Goal: Transaction & Acquisition: Obtain resource

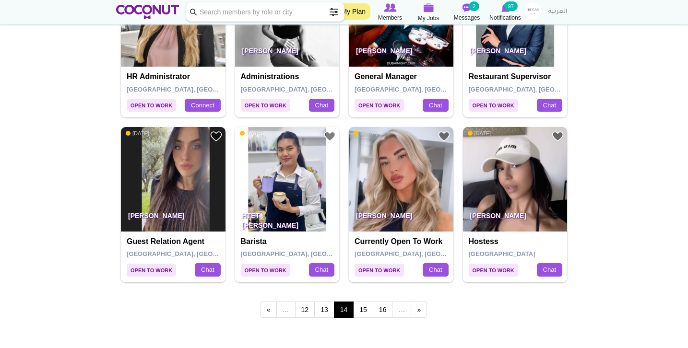
scroll to position [1594, 0]
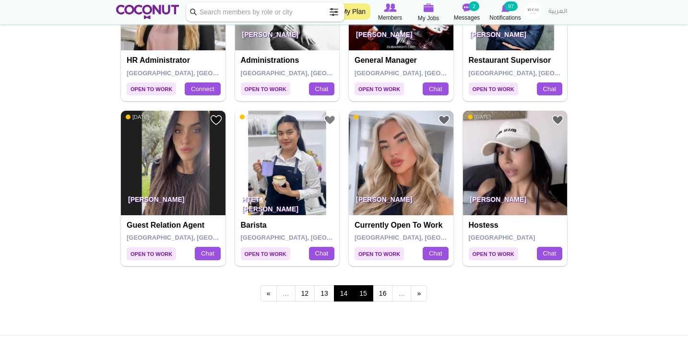
click at [363, 286] on link "15" at bounding box center [363, 294] width 20 height 16
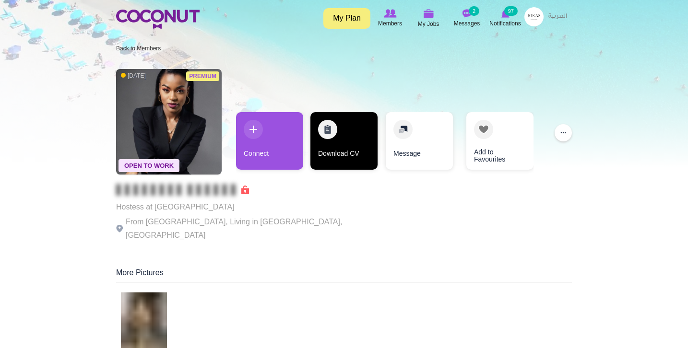
click at [321, 130] on link "Download CV" at bounding box center [343, 141] width 67 height 58
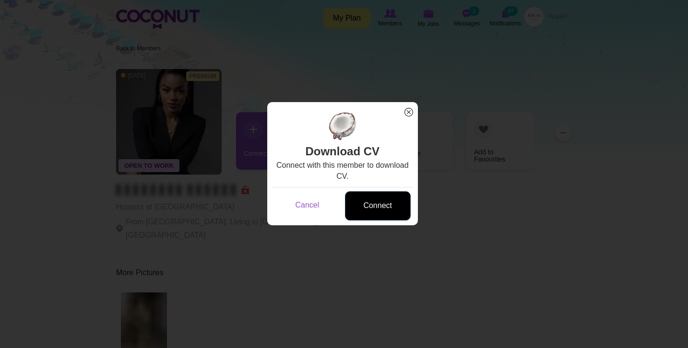
click at [369, 203] on link "Connect" at bounding box center [378, 205] width 66 height 29
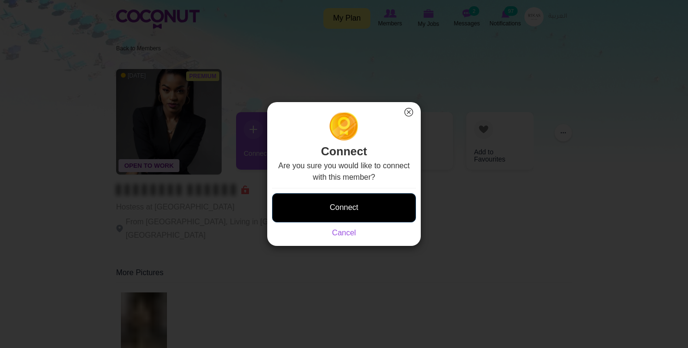
click at [369, 203] on button "Connect" at bounding box center [344, 207] width 144 height 29
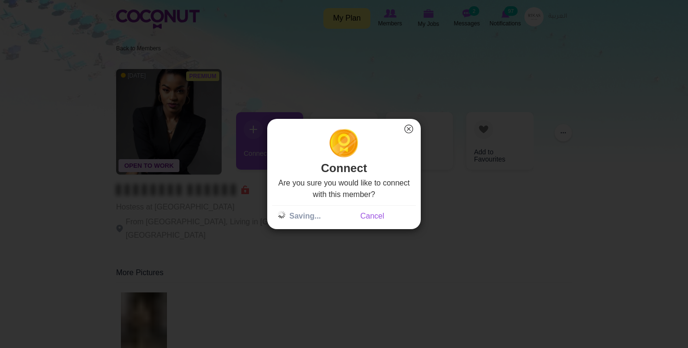
click at [429, 0] on div "Connect × Connect Are you sure you would like to connect with this member? Conn…" at bounding box center [344, 174] width 688 height 348
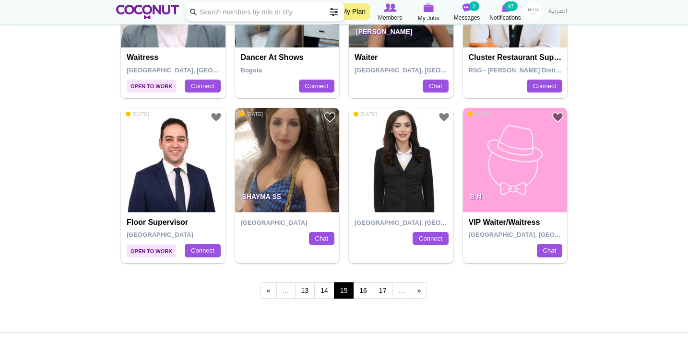
scroll to position [1597, 0]
click at [362, 287] on link "16" at bounding box center [363, 291] width 20 height 16
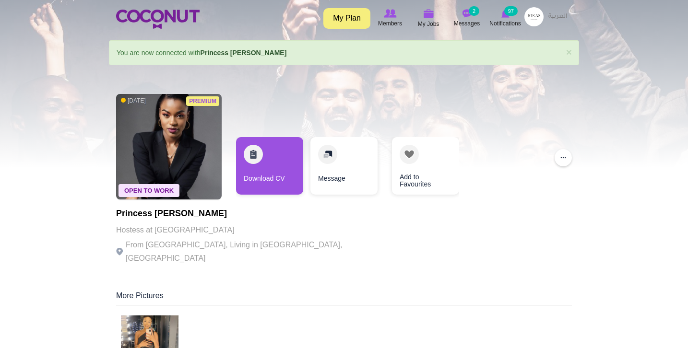
click at [168, 336] on img at bounding box center [150, 345] width 58 height 58
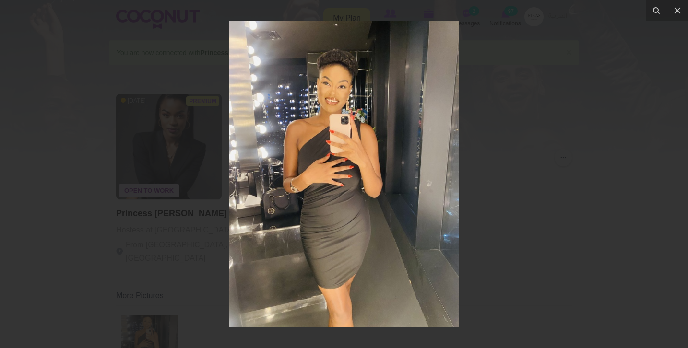
click at [112, 277] on div at bounding box center [344, 174] width 688 height 348
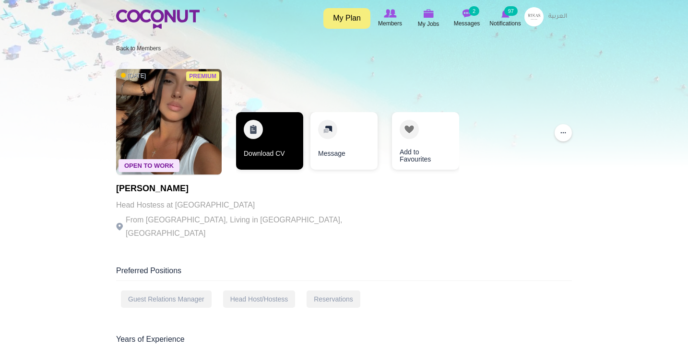
click at [269, 136] on link "Download CV" at bounding box center [269, 141] width 67 height 58
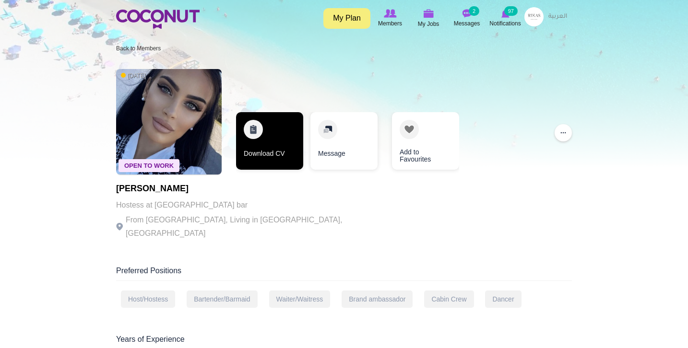
click at [288, 139] on link "Download CV" at bounding box center [269, 141] width 67 height 58
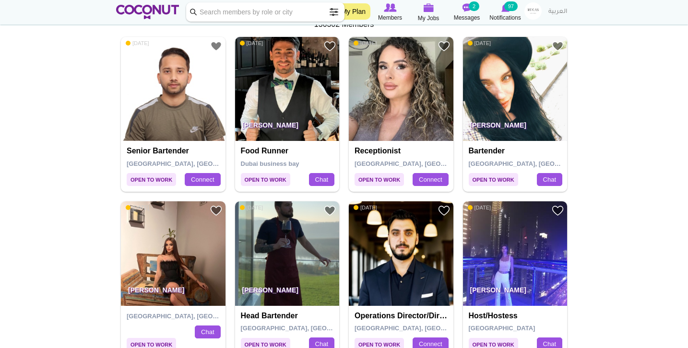
scroll to position [182, 0]
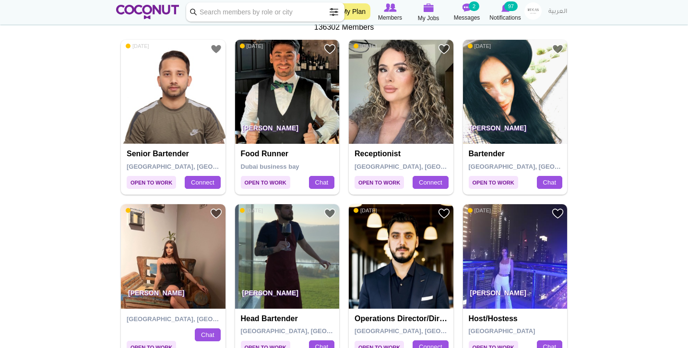
drag, startPoint x: 542, startPoint y: 122, endPoint x: 537, endPoint y: 126, distance: 5.8
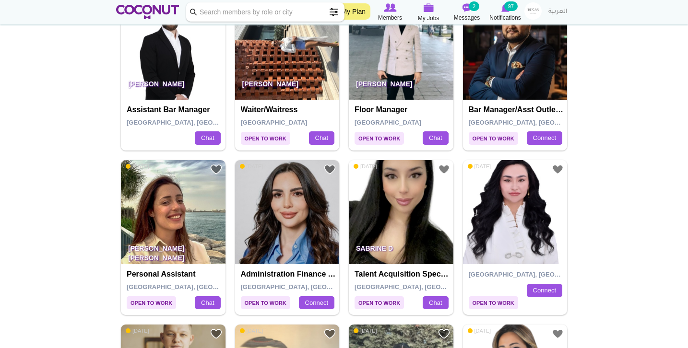
scroll to position [1382, 0]
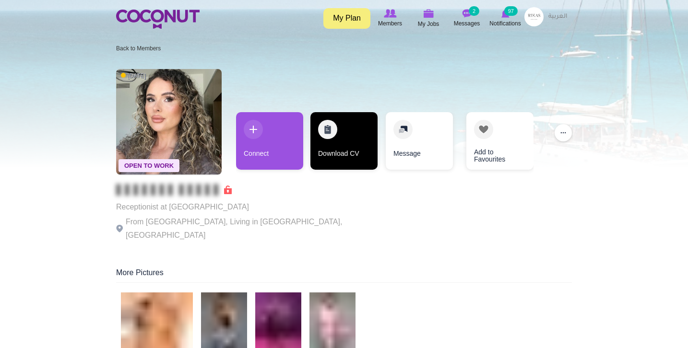
click at [347, 142] on link "Download CV" at bounding box center [343, 141] width 67 height 58
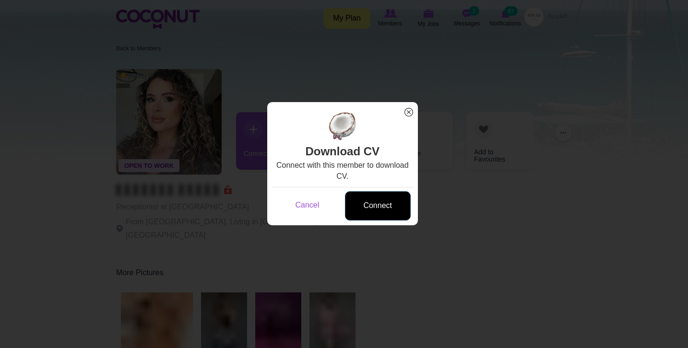
click at [380, 208] on link "Connect" at bounding box center [378, 205] width 66 height 29
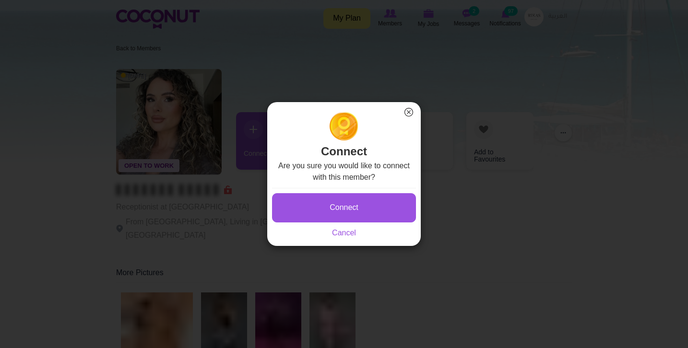
click at [380, 208] on button "Connect" at bounding box center [344, 207] width 144 height 29
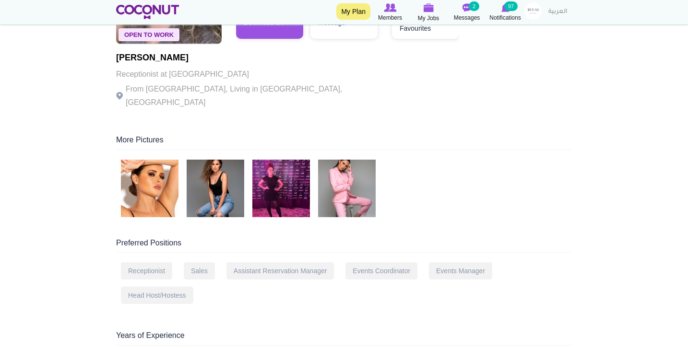
scroll to position [158, 0]
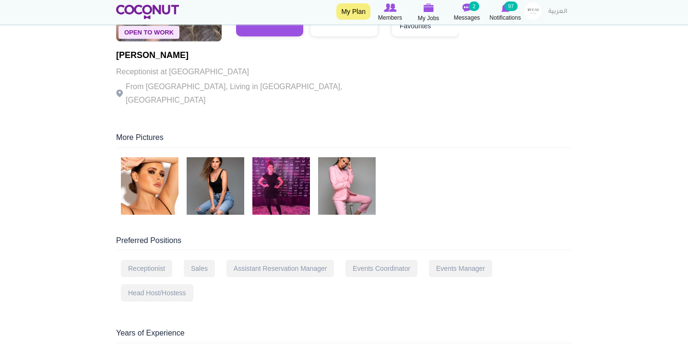
click at [201, 177] on img at bounding box center [216, 186] width 58 height 58
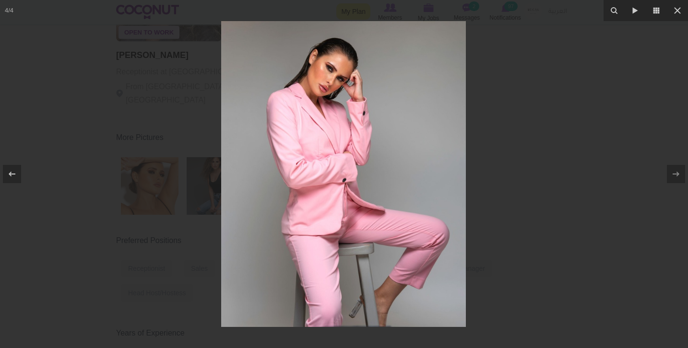
click at [194, 134] on div at bounding box center [344, 174] width 688 height 348
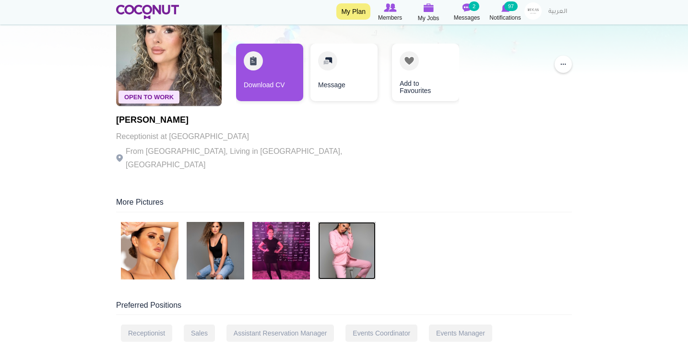
scroll to position [82, 0]
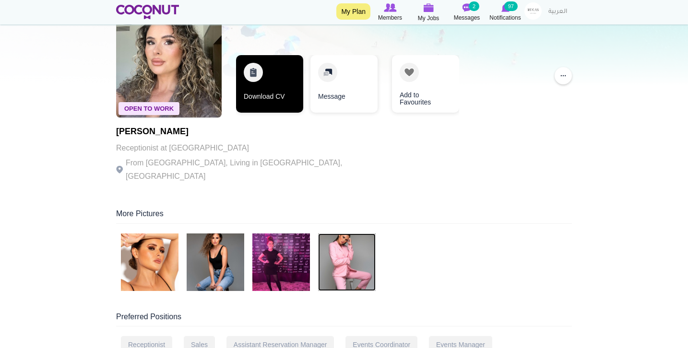
click at [271, 94] on link "Download CV" at bounding box center [269, 84] width 67 height 58
